Goal: Transaction & Acquisition: Book appointment/travel/reservation

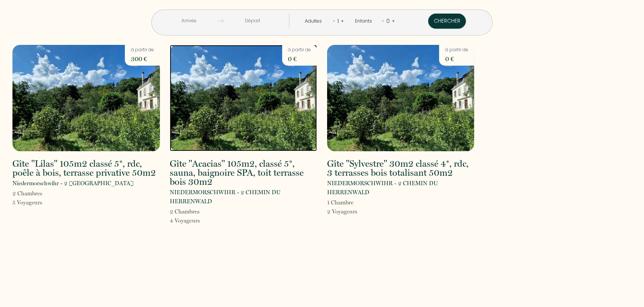
click at [211, 131] on img at bounding box center [244, 98] width 148 height 106
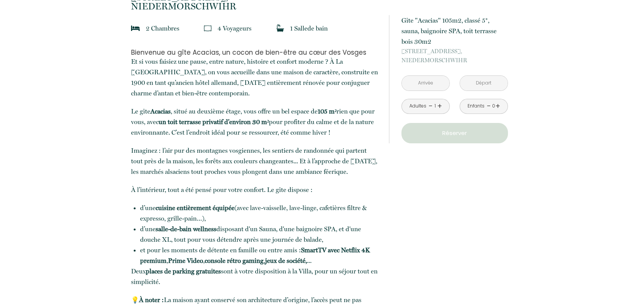
scroll to position [254, 0]
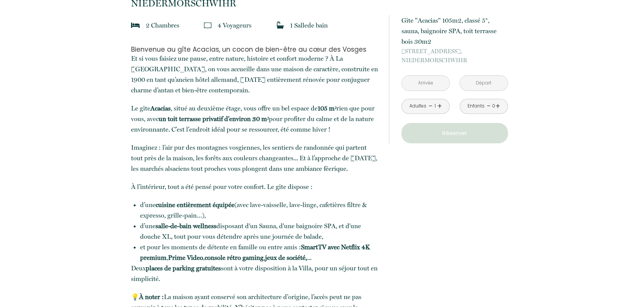
click at [435, 83] on input "text" at bounding box center [426, 83] width 48 height 15
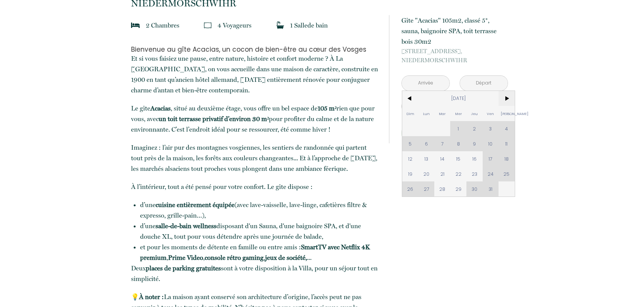
click at [507, 99] on span ">" at bounding box center [506, 98] width 16 height 15
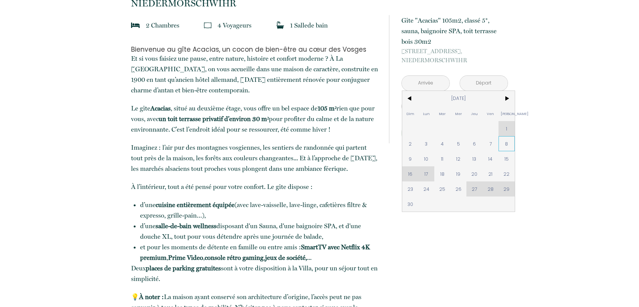
click at [503, 145] on span "8" at bounding box center [506, 143] width 16 height 15
click at [405, 158] on div "à partir de 0 € Gîte "Acacias" 105m2, classé 5*, sauna, baignoire SPA, toit ter…" at bounding box center [448, 79] width 119 height 159
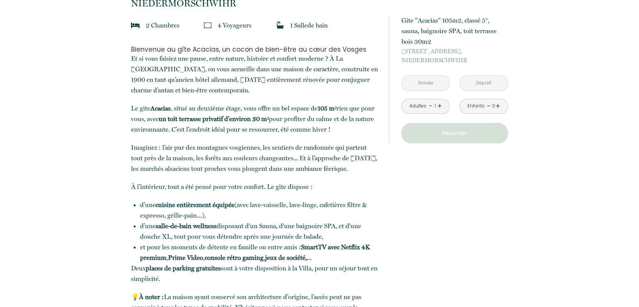
type input "[DATE]"
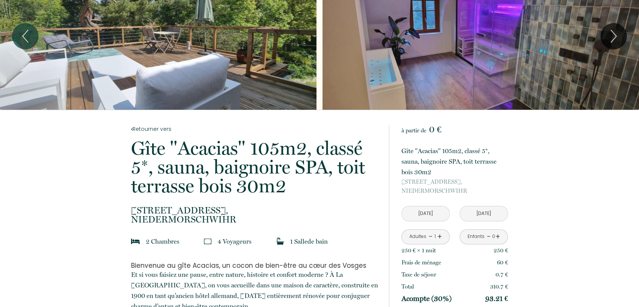
scroll to position [0, 0]
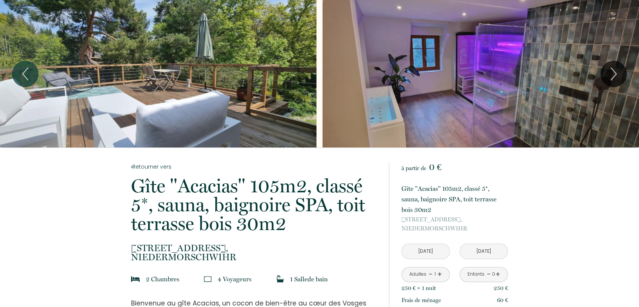
drag, startPoint x: 242, startPoint y: 256, endPoint x: 128, endPoint y: 242, distance: 114.5
copy p "[STREET_ADDRESS], [GEOGRAPHIC_DATA]"
click at [25, 79] on icon "Previous" at bounding box center [25, 74] width 16 height 23
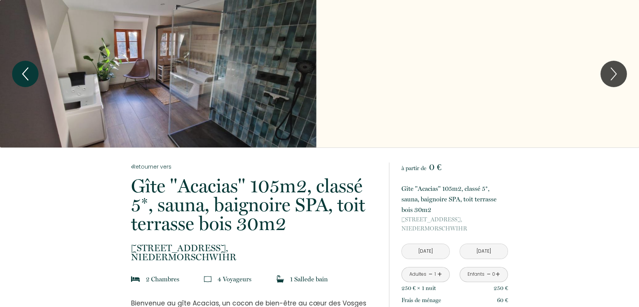
click at [25, 75] on icon "Previous" at bounding box center [25, 74] width 16 height 23
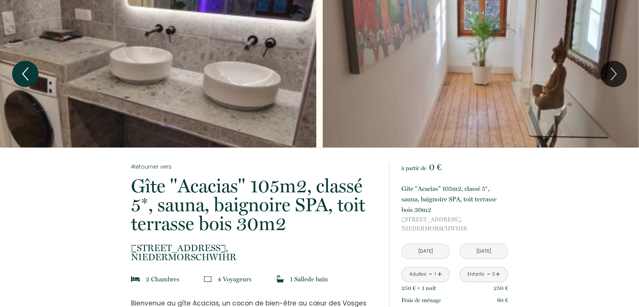
click at [27, 75] on icon "Previous" at bounding box center [25, 74] width 16 height 23
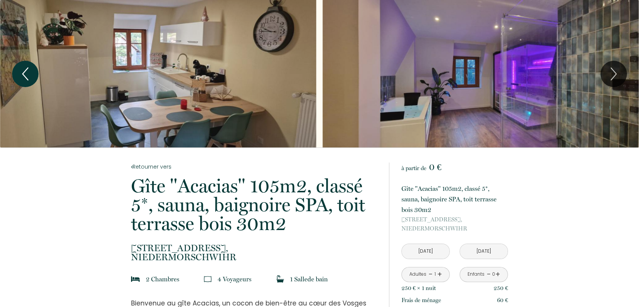
click at [27, 75] on icon "Previous" at bounding box center [25, 74] width 16 height 23
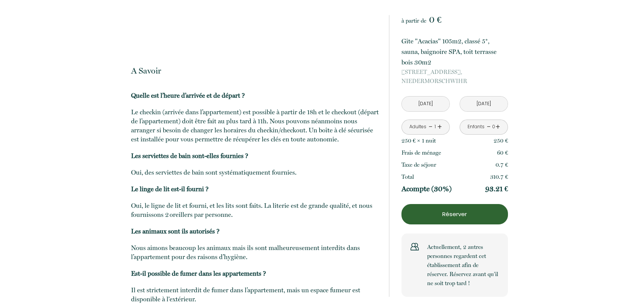
scroll to position [1359, 0]
